Goal: Check status: Check status

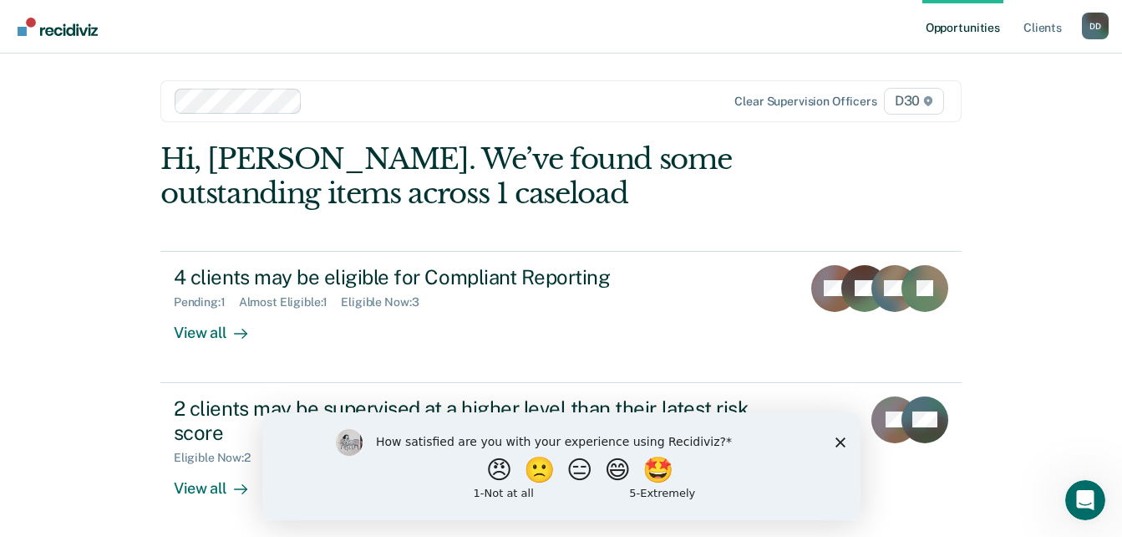
scroll to position [2, 0]
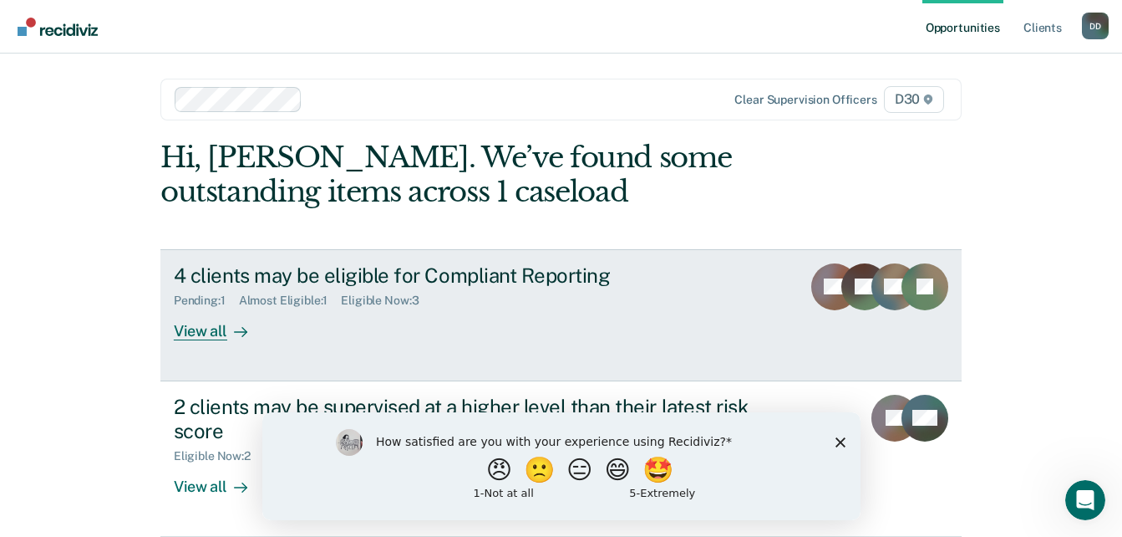
click at [847, 283] on rect at bounding box center [865, 286] width 47 height 47
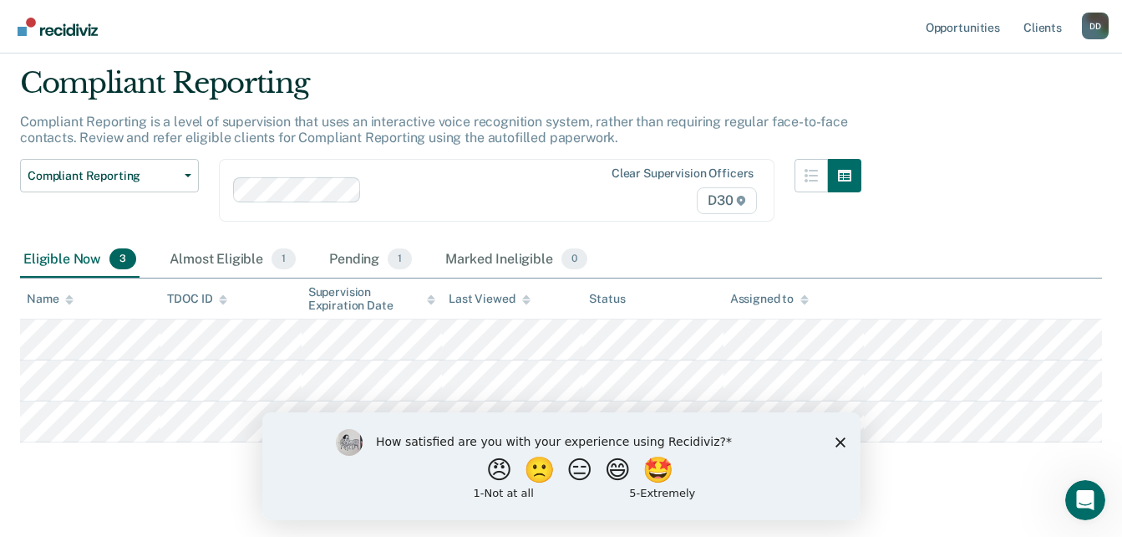
scroll to position [75, 0]
